Goal: Task Accomplishment & Management: Use online tool/utility

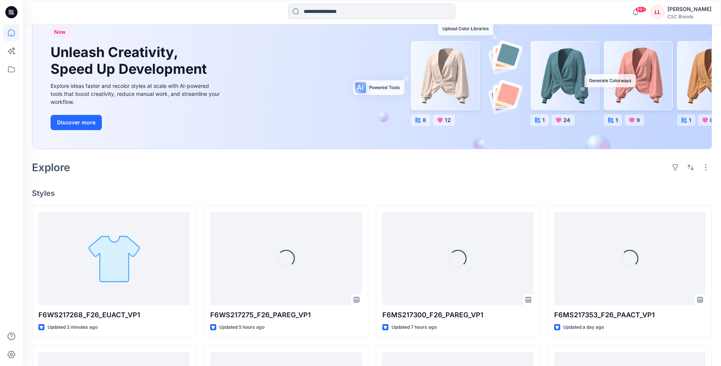
scroll to position [114, 0]
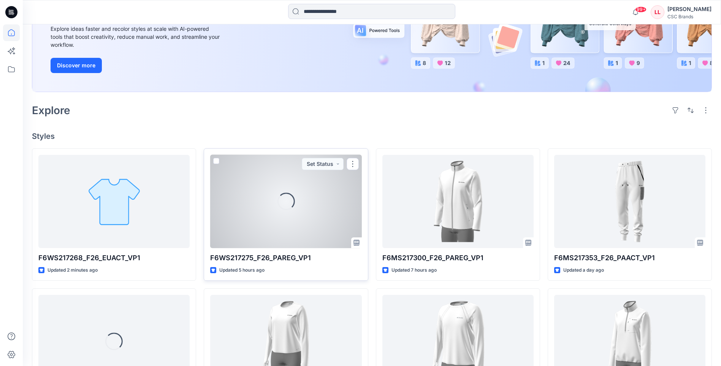
click at [336, 193] on div "Loading..." at bounding box center [285, 201] width 151 height 93
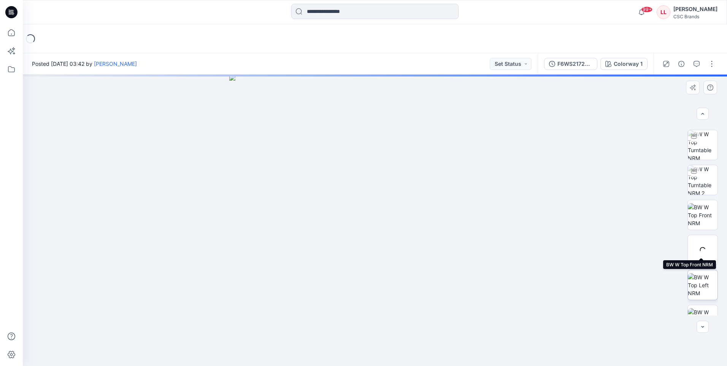
scroll to position [85, 0]
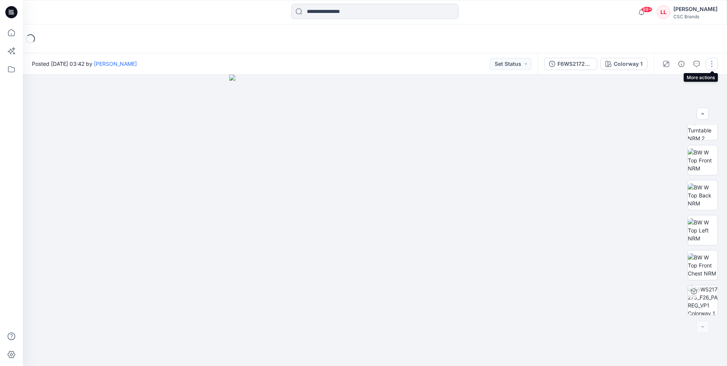
click at [711, 63] on button "button" at bounding box center [712, 64] width 12 height 12
click at [599, 203] on div at bounding box center [375, 220] width 704 height 291
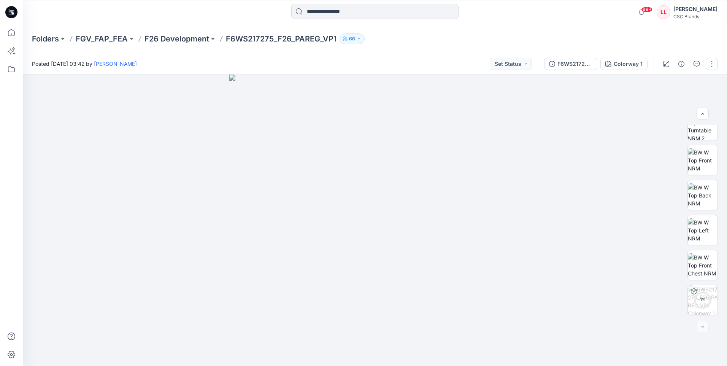
click at [714, 64] on button "button" at bounding box center [712, 64] width 12 height 12
click at [682, 103] on button "Edit" at bounding box center [680, 103] width 70 height 14
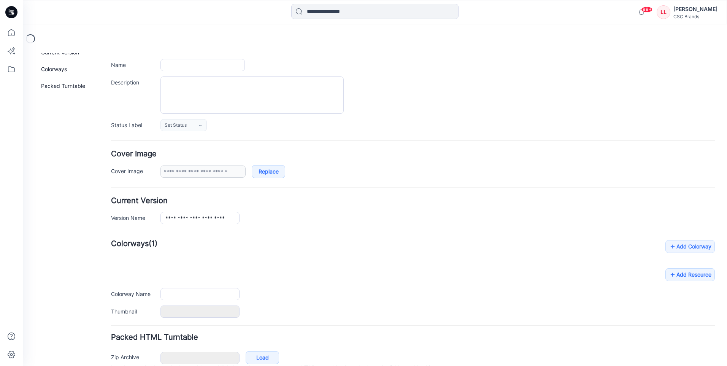
type input "**********"
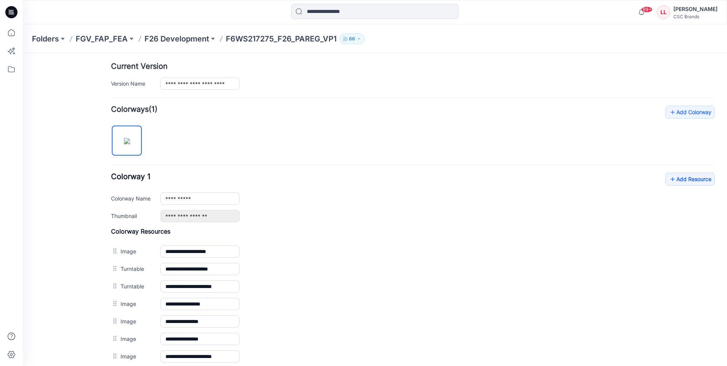
scroll to position [228, 0]
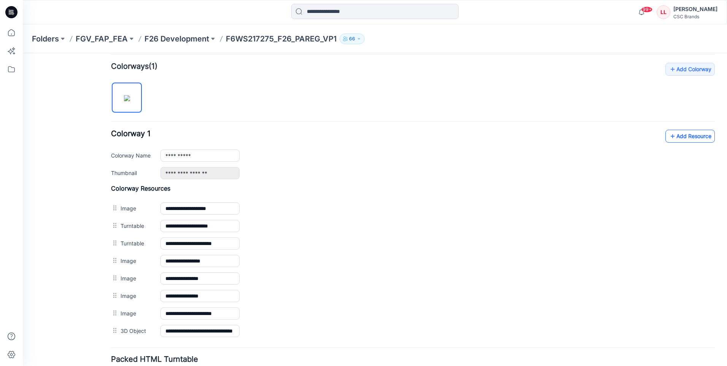
click at [681, 132] on link "Add Resource" at bounding box center [689, 136] width 49 height 13
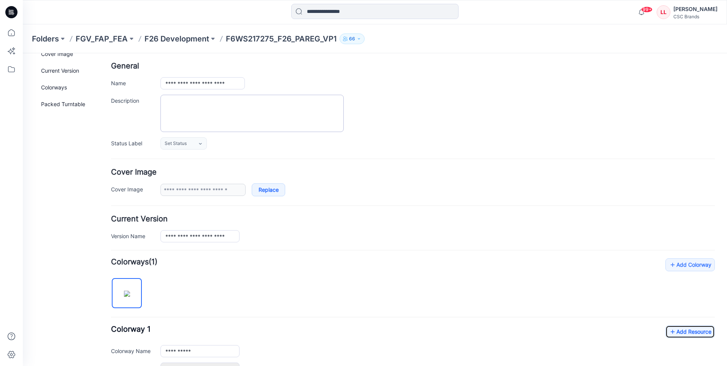
scroll to position [0, 0]
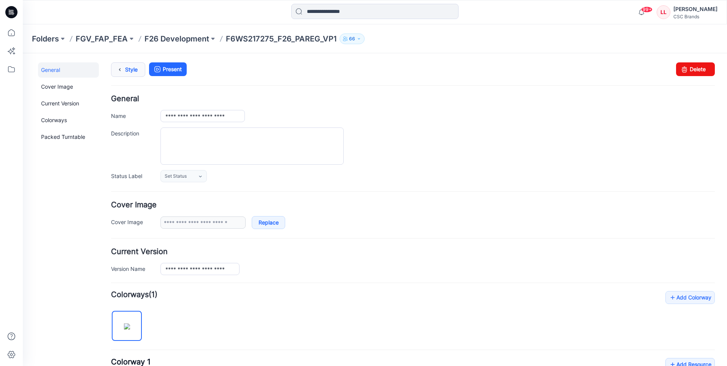
click at [136, 64] on link "Style" at bounding box center [128, 69] width 34 height 14
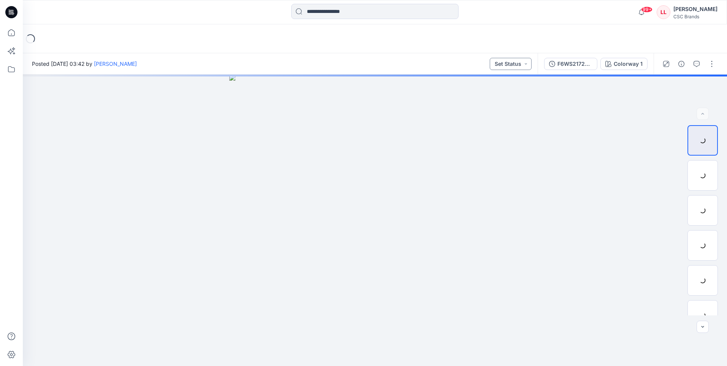
click at [511, 69] on button "Set Status" at bounding box center [511, 64] width 42 height 12
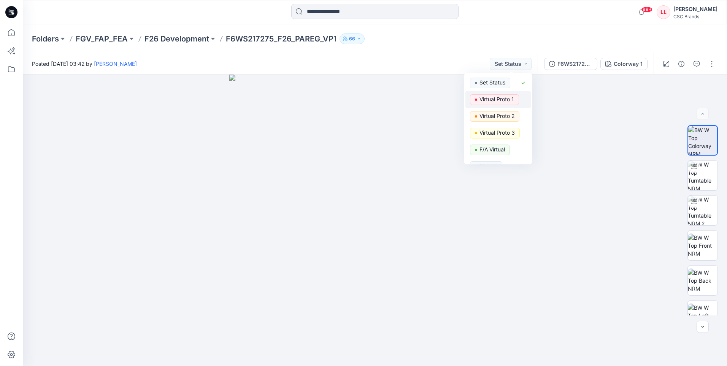
click at [498, 101] on p "Virtual Proto 1" at bounding box center [496, 99] width 35 height 10
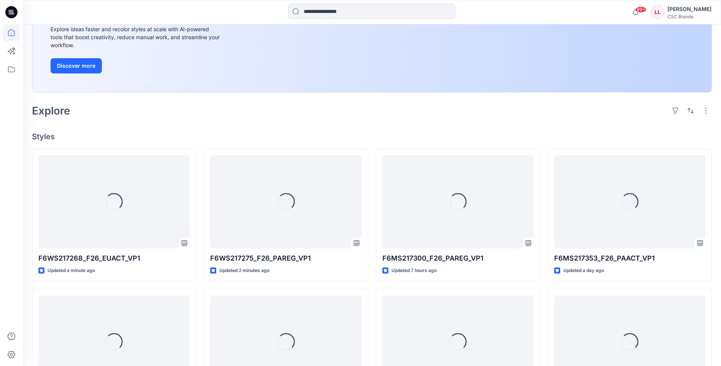
scroll to position [114, 0]
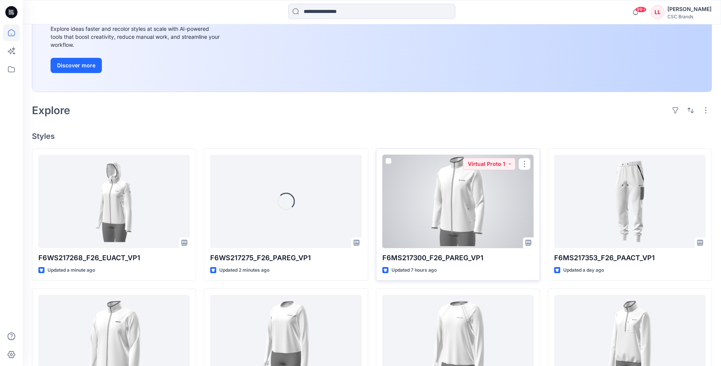
click at [445, 219] on div at bounding box center [457, 201] width 151 height 93
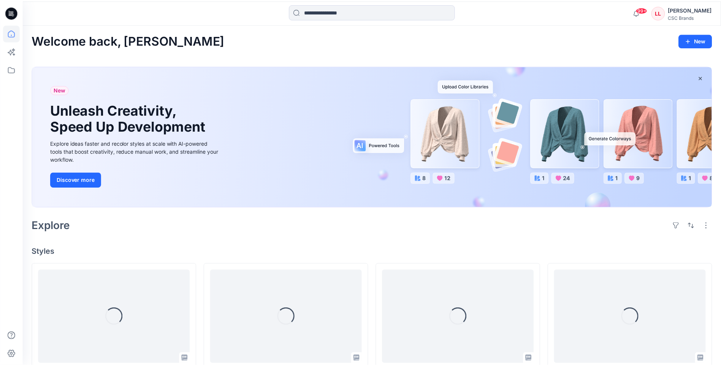
scroll to position [114, 0]
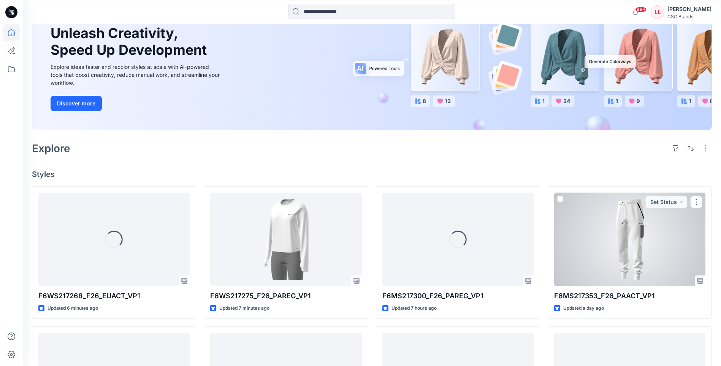
scroll to position [114, 0]
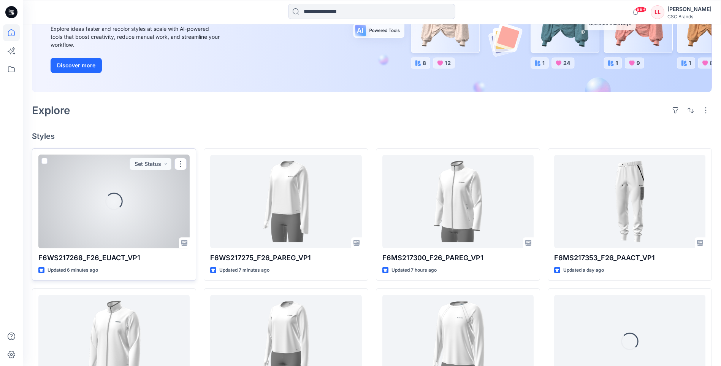
click at [95, 202] on div "Loading..." at bounding box center [113, 201] width 151 height 93
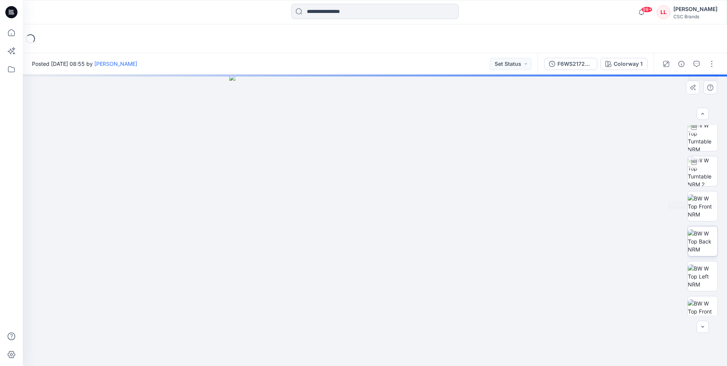
scroll to position [85, 0]
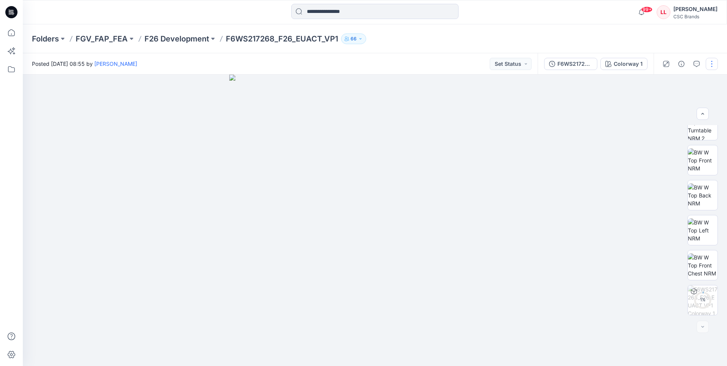
click at [709, 67] on button "button" at bounding box center [712, 64] width 12 height 12
click at [664, 102] on p "Edit" at bounding box center [663, 103] width 10 height 8
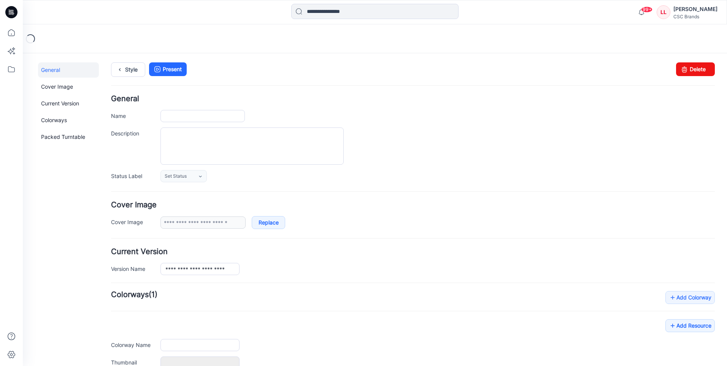
type input "**********"
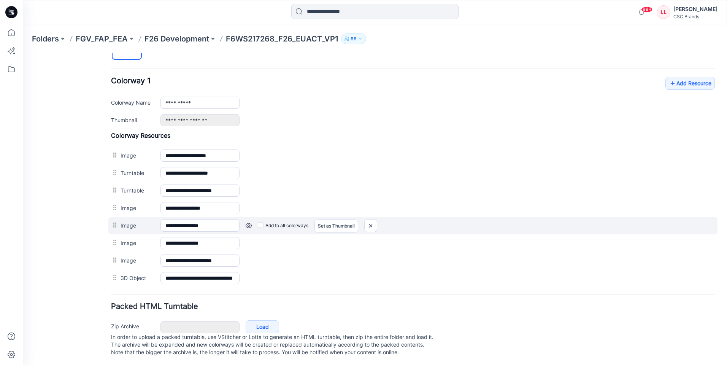
scroll to position [289, 0]
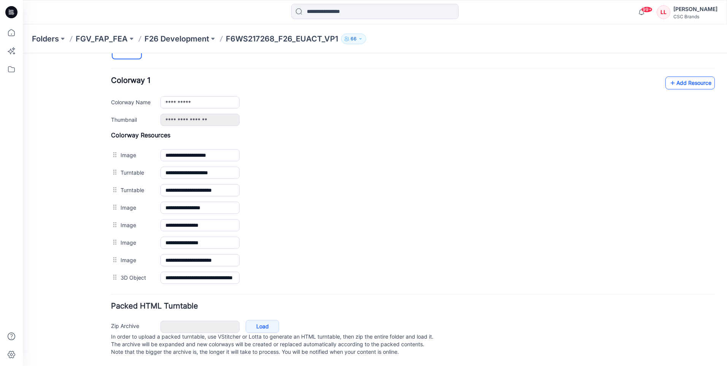
click at [670, 77] on icon at bounding box center [673, 83] width 8 height 12
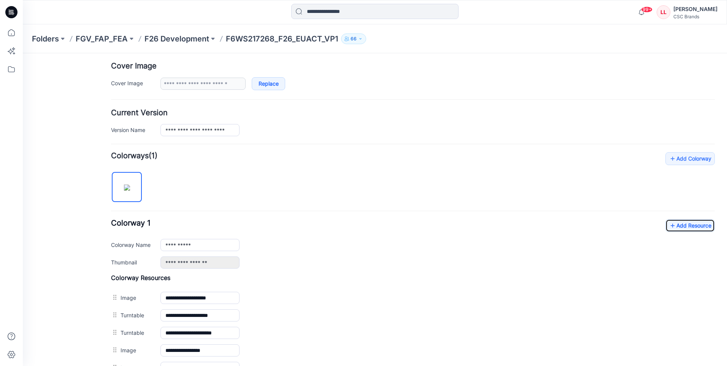
scroll to position [2, 0]
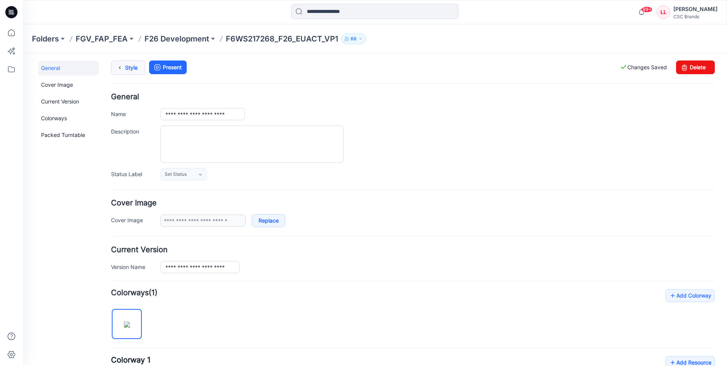
click at [129, 65] on link "Style" at bounding box center [128, 67] width 34 height 14
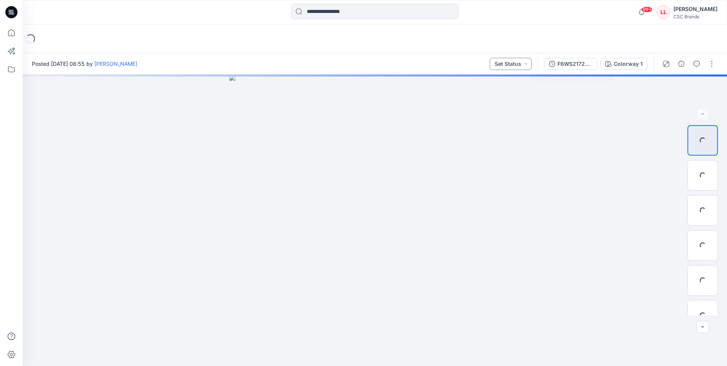
click at [523, 67] on button "Set Status" at bounding box center [511, 64] width 42 height 12
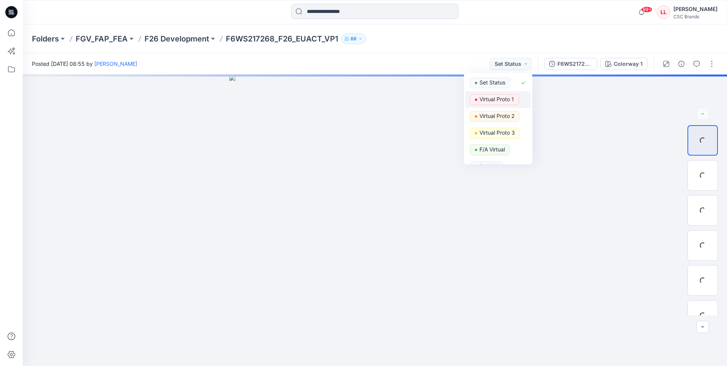
click at [505, 101] on p "Virtual Proto 1" at bounding box center [496, 99] width 35 height 10
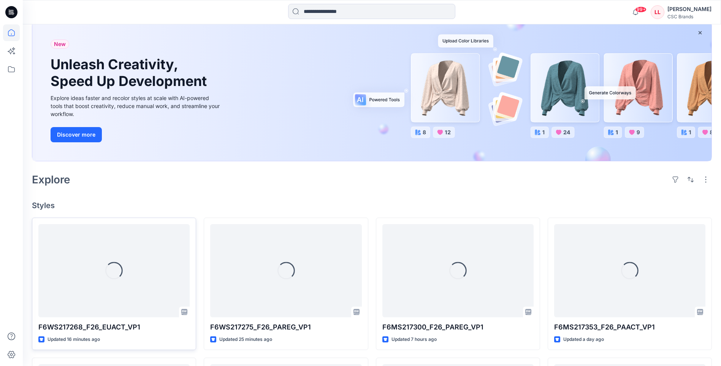
scroll to position [114, 0]
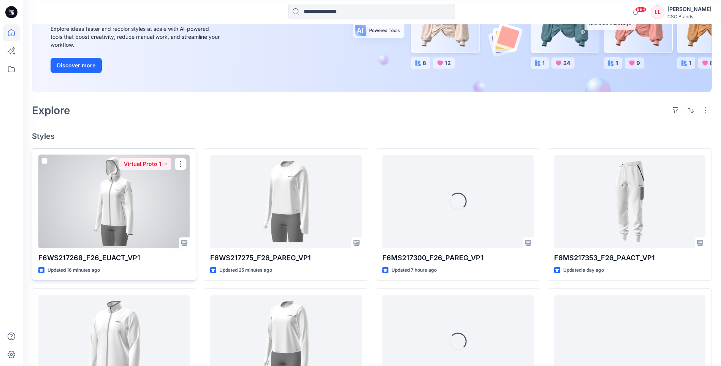
click at [139, 191] on div at bounding box center [113, 201] width 151 height 93
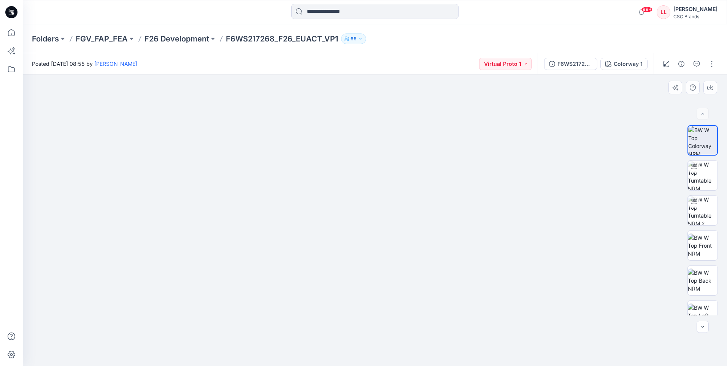
drag, startPoint x: 467, startPoint y: 163, endPoint x: 477, endPoint y: 127, distance: 37.3
click at [477, 127] on img at bounding box center [375, 154] width 494 height 423
